Goal: Find specific page/section: Find specific page/section

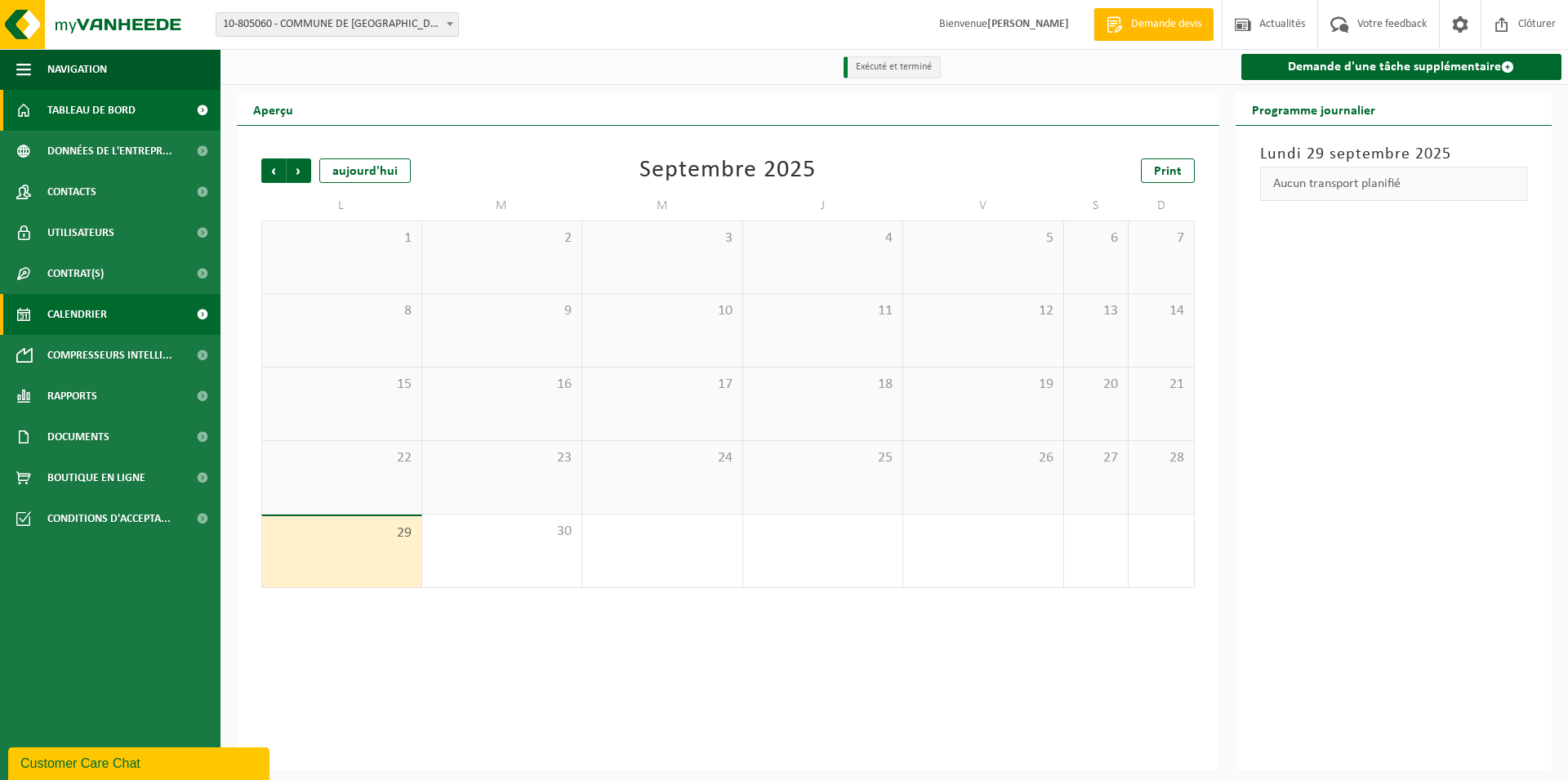
click at [150, 107] on link "Tableau de bord" at bounding box center [110, 110] width 221 height 41
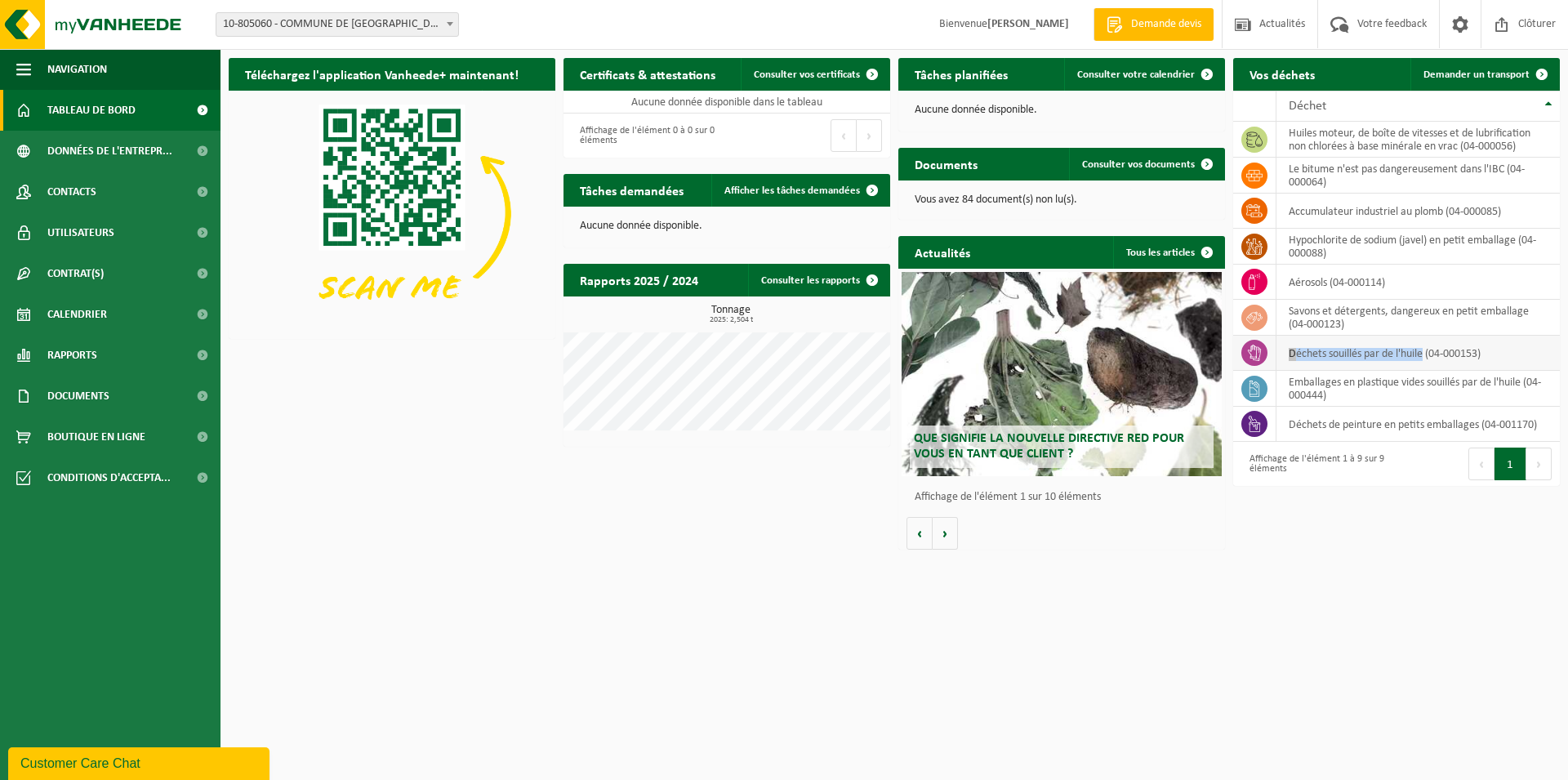
drag, startPoint x: 1288, startPoint y: 350, endPoint x: 1425, endPoint y: 347, distance: 137.0
click at [1425, 347] on td "déchets souillés par de l'huile (04-000153)" at bounding box center [1418, 353] width 284 height 35
copy td "déchets souillés par de l'huile"
click at [1341, 627] on html "Site: 10-805060 - COMMUNE DE [GEOGRAPHIC_DATA] - FRANIÈRE 10-805060 - COMMUNE D…" at bounding box center [784, 390] width 1568 height 780
drag, startPoint x: 1289, startPoint y: 380, endPoint x: 1533, endPoint y: 378, distance: 244.0
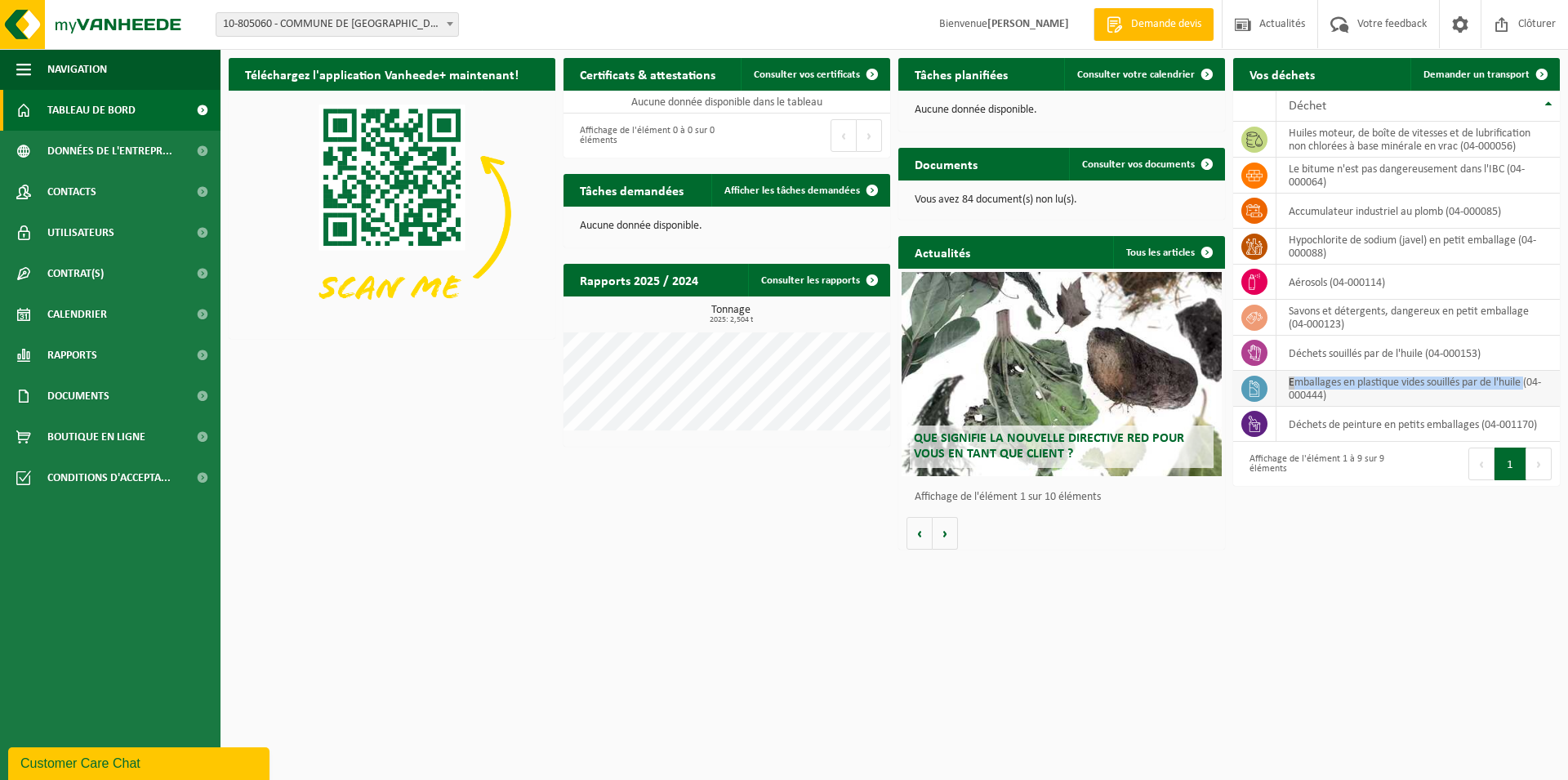
click at [1533, 378] on td "emballages en plastique vides souillés par de l'huile (04-000444)" at bounding box center [1418, 388] width 284 height 36
copy td "emballages en plastique vides souillés par de l'huile"
click at [1297, 285] on td "aérosols (04-000114)" at bounding box center [1418, 282] width 284 height 35
drag, startPoint x: 1289, startPoint y: 422, endPoint x: 1479, endPoint y: 418, distance: 190.0
click at [1479, 418] on td "déchets de peinture en petits emballages (04-001170)" at bounding box center [1418, 424] width 284 height 35
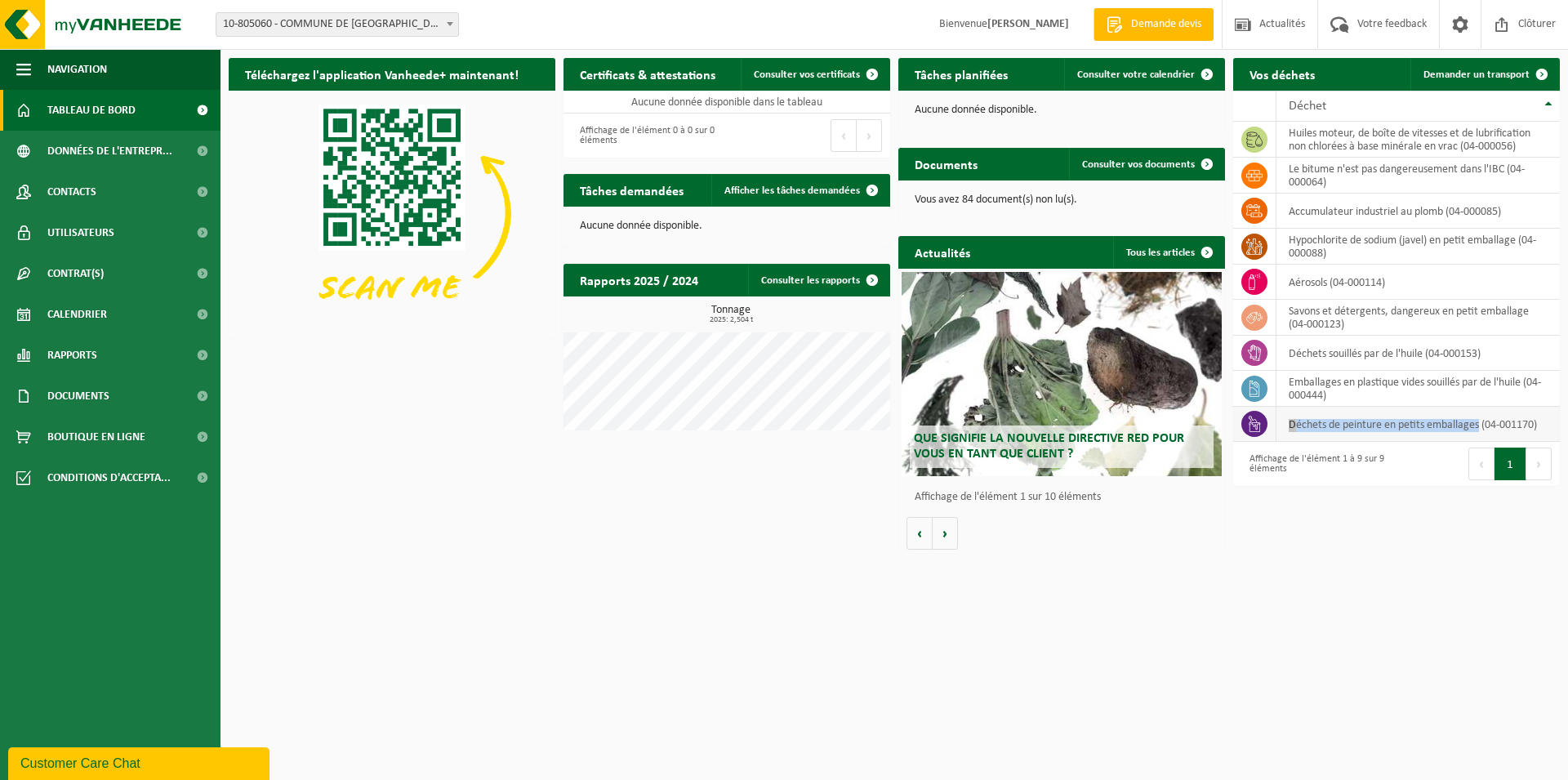
copy td "déchets de peinture en petits emballages"
click at [1345, 200] on td "accumulateur industriel au plomb (04-000085)" at bounding box center [1418, 211] width 284 height 35
click at [1286, 209] on td "accumulateur industriel au plomb (04-000085)" at bounding box center [1418, 211] width 284 height 35
drag, startPoint x: 1286, startPoint y: 209, endPoint x: 1447, endPoint y: 207, distance: 161.0
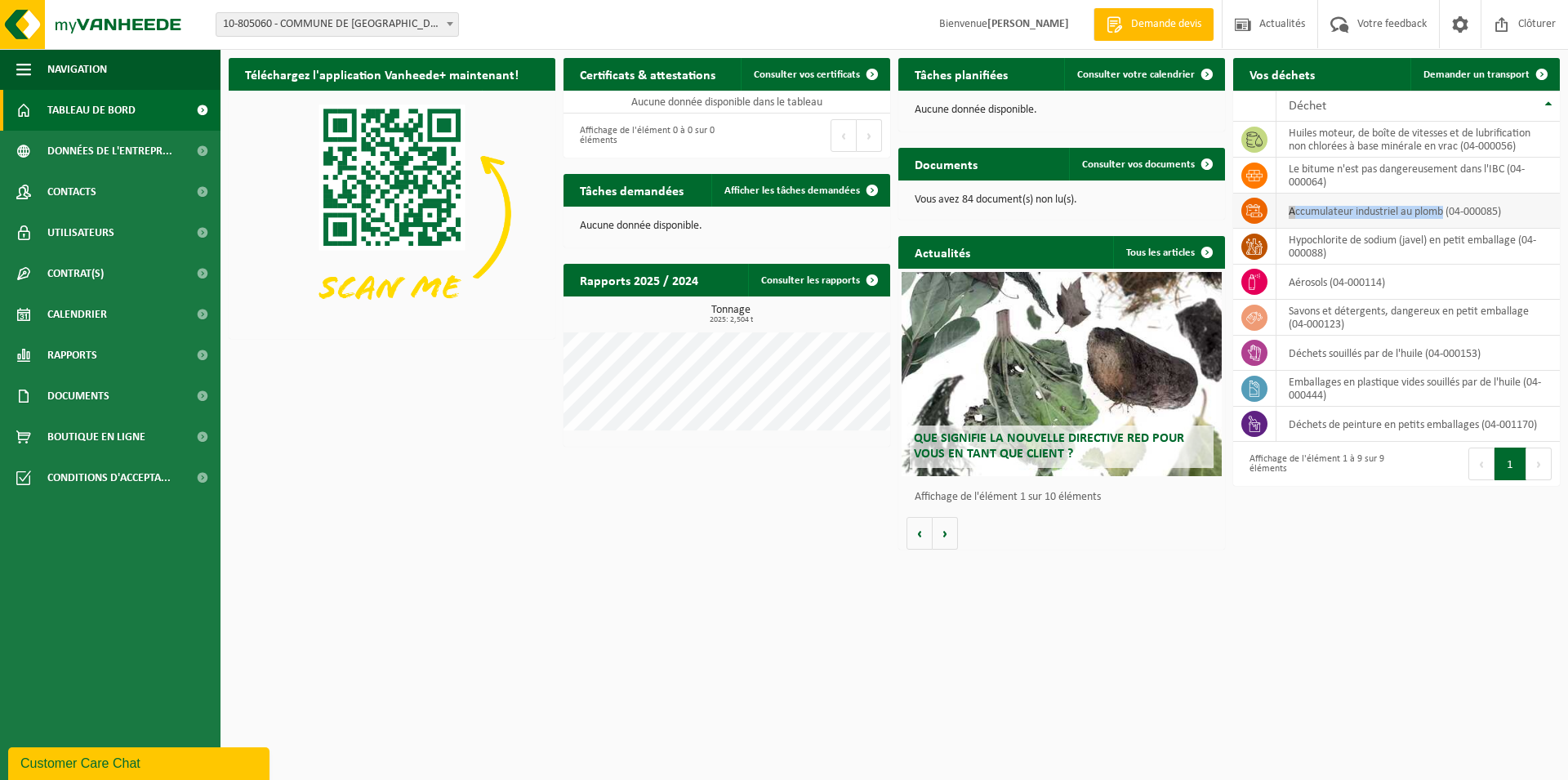
click at [1447, 207] on td "accumulateur industriel au plomb (04-000085)" at bounding box center [1418, 211] width 284 height 35
copy td "accumulateur industriel au plomb"
click at [1193, 593] on html "Site: 10-805060 - COMMUNE DE [GEOGRAPHIC_DATA] - FRANIÈRE 10-805060 - COMMUNE D…" at bounding box center [784, 390] width 1568 height 780
click at [1310, 97] on th "Déchet" at bounding box center [1418, 106] width 284 height 31
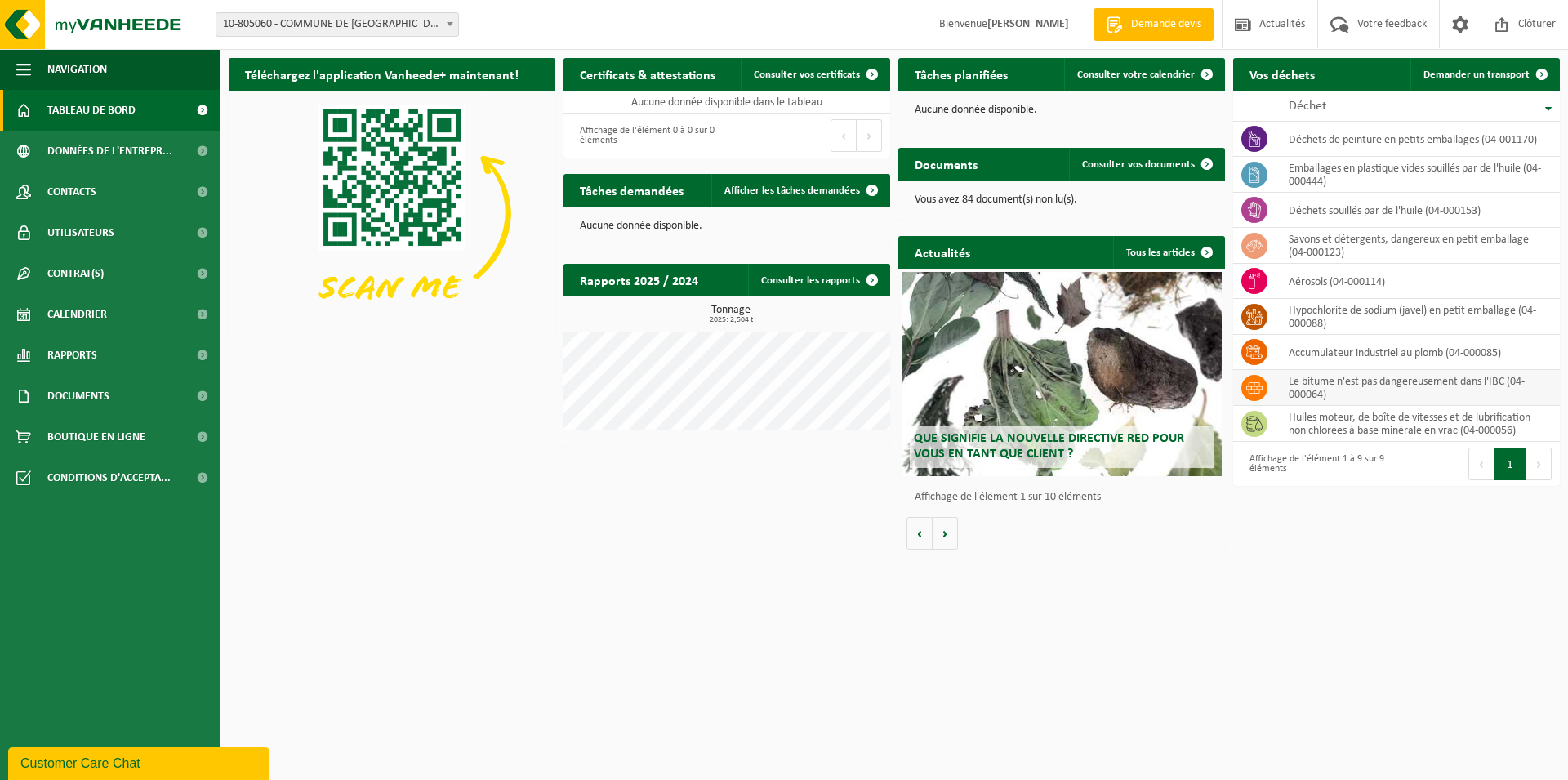
click at [1250, 382] on icon at bounding box center [1253, 387] width 16 height 16
click at [1278, 384] on td "Le bitume n'est pas dangereusement dans l'IBC (04-000064)" at bounding box center [1418, 387] width 284 height 36
click at [377, 432] on div "Téléchargez l'application Vanheede+ maintenant! Cachez Certificats & attestatio…" at bounding box center [894, 303] width 1340 height 508
click at [134, 386] on link "Documents" at bounding box center [110, 396] width 221 height 41
click at [93, 433] on link "Factures" at bounding box center [109, 435] width 212 height 31
